Goal: Task Accomplishment & Management: Use online tool/utility

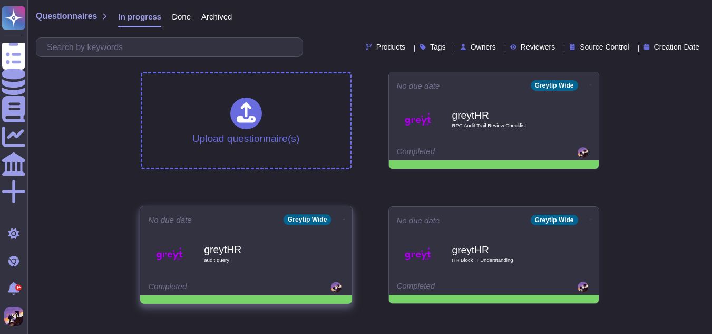
click at [316, 246] on span "greytHR audit query" at bounding box center [246, 253] width 196 height 43
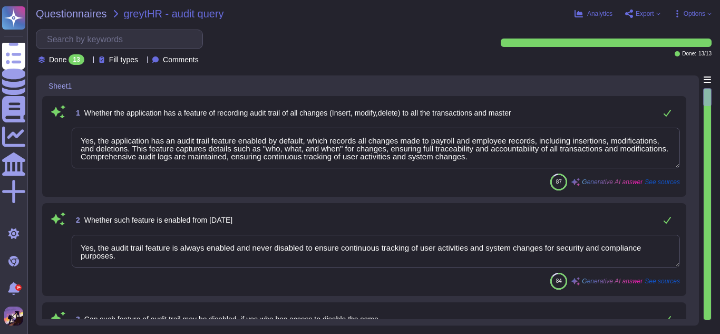
type textarea "Yes, the application has an audit trail feature enabled by default, which recor…"
type textarea "Yes, the audit trail feature is always enabled and never disabled to ensure con…"
type textarea "No, the audit trail feature cannot be disabled. It is always enabled to ensure …"
type textarea "Yes, the audit trail feature is always enabled and never disabled to ensure con…"
type textarea "Audit logging is configured as set out above."
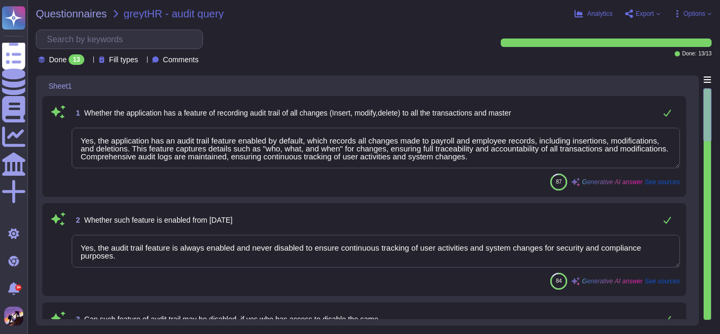
click at [649, 14] on span "Export" at bounding box center [645, 14] width 18 height 6
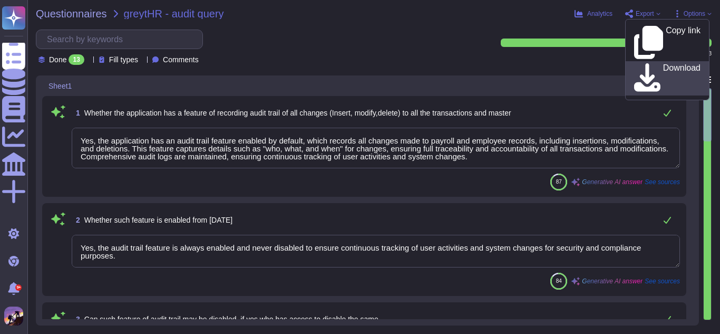
click at [670, 64] on p "Download" at bounding box center [681, 79] width 37 height 30
